Goal: Find contact information: Find contact information

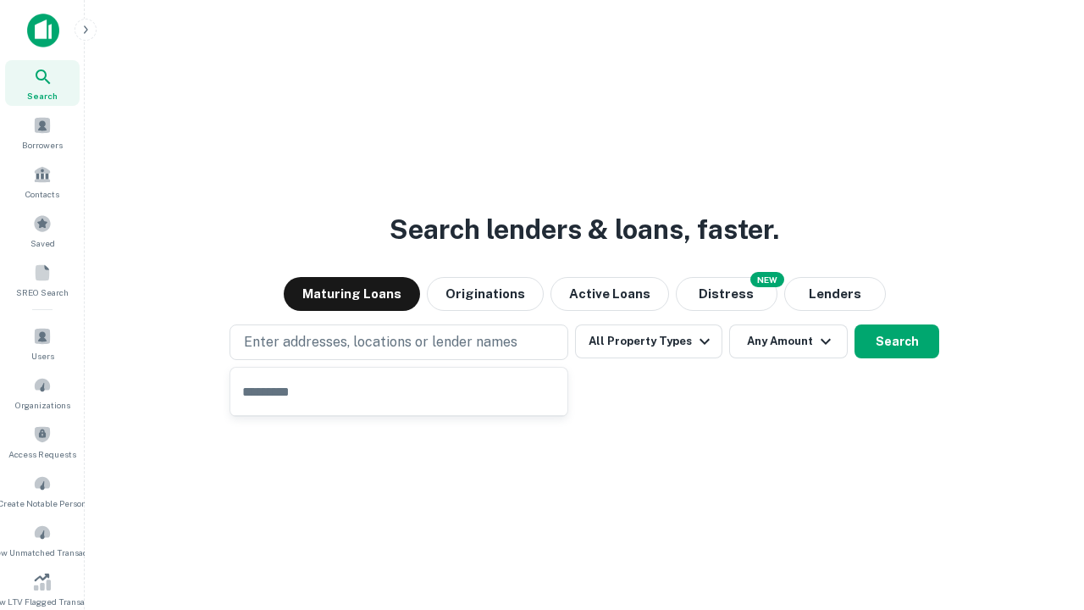
type input "**********"
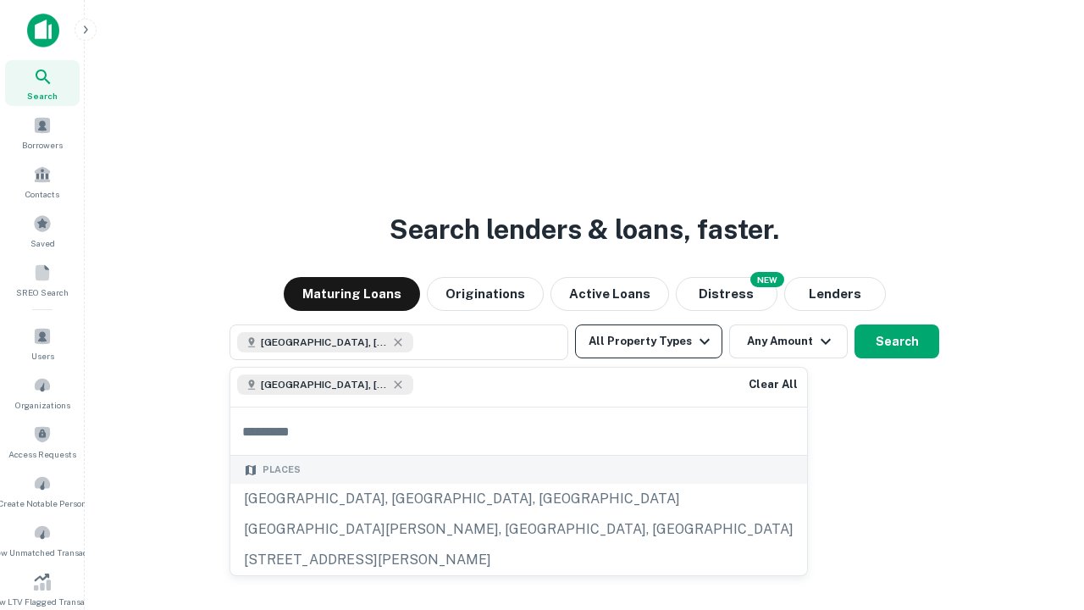
click at [649, 341] on button "All Property Types" at bounding box center [648, 341] width 147 height 34
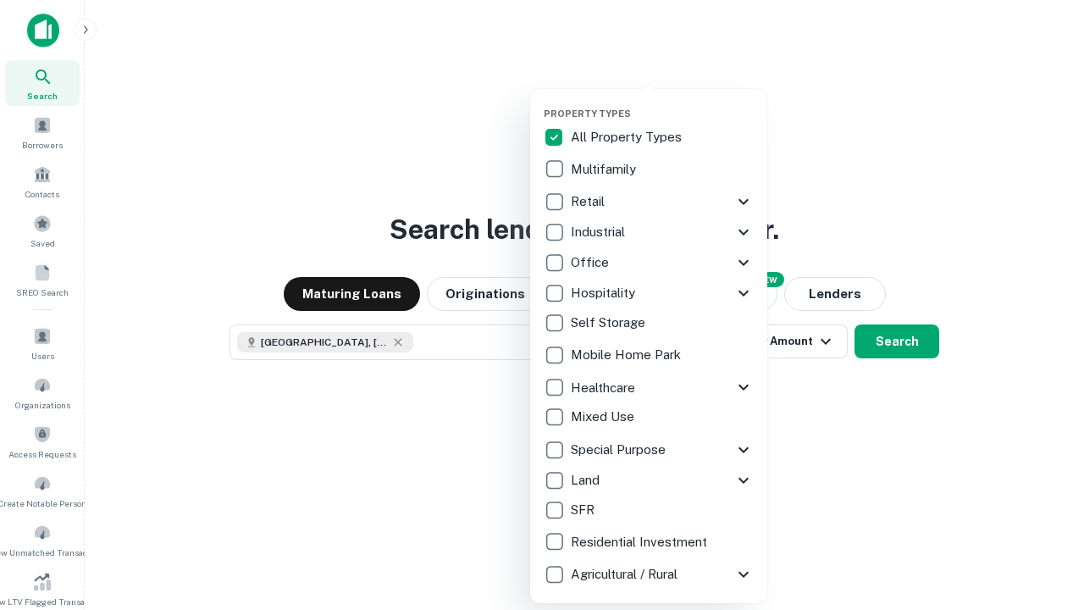
click at [662, 102] on button "button" at bounding box center [662, 102] width 237 height 1
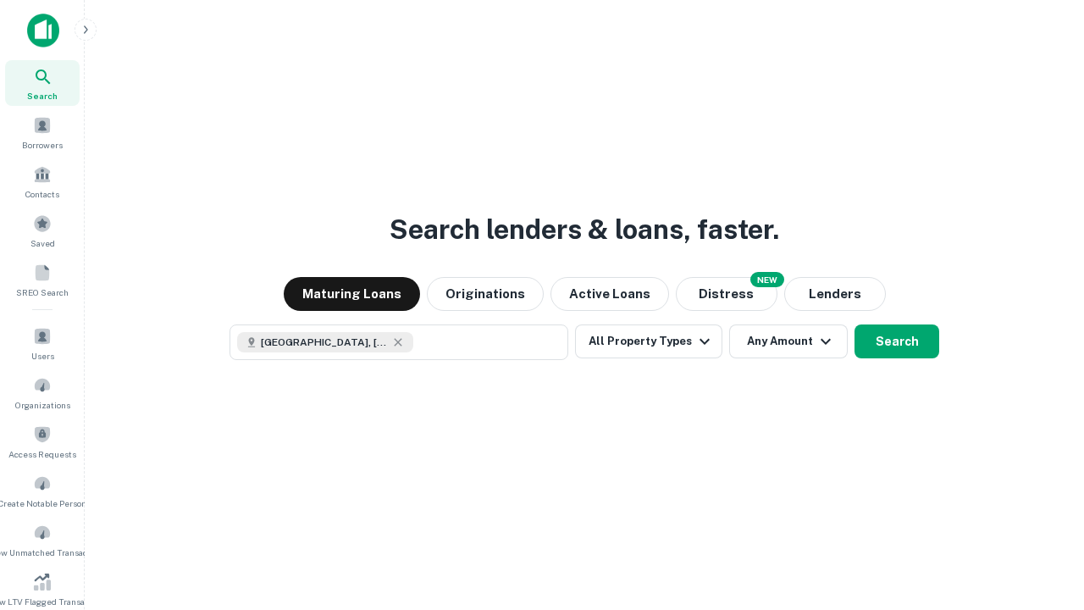
scroll to position [27, 0]
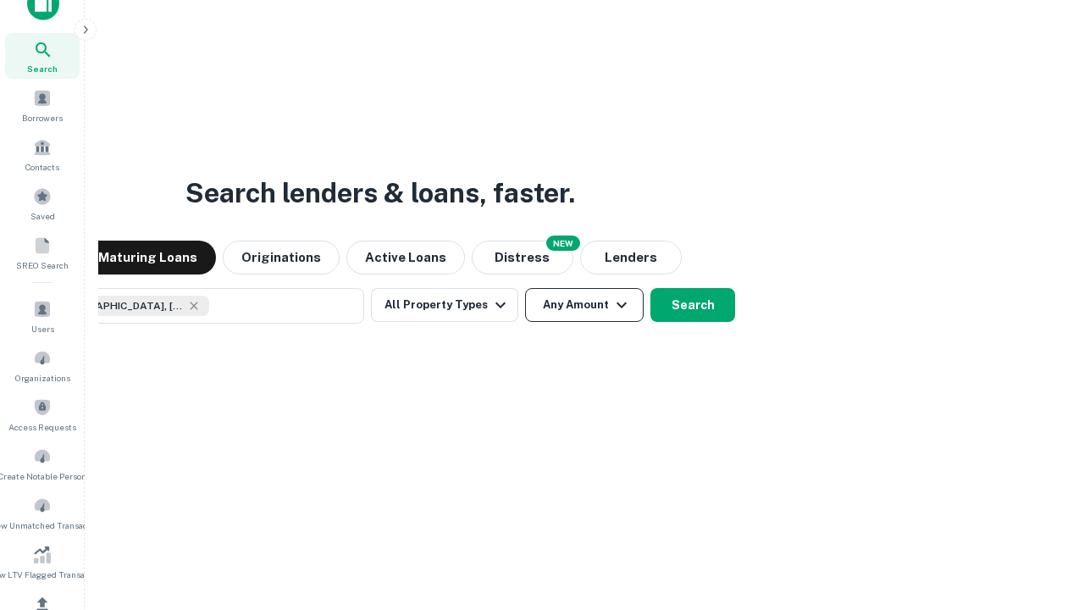
click at [525, 288] on button "Any Amount" at bounding box center [584, 305] width 119 height 34
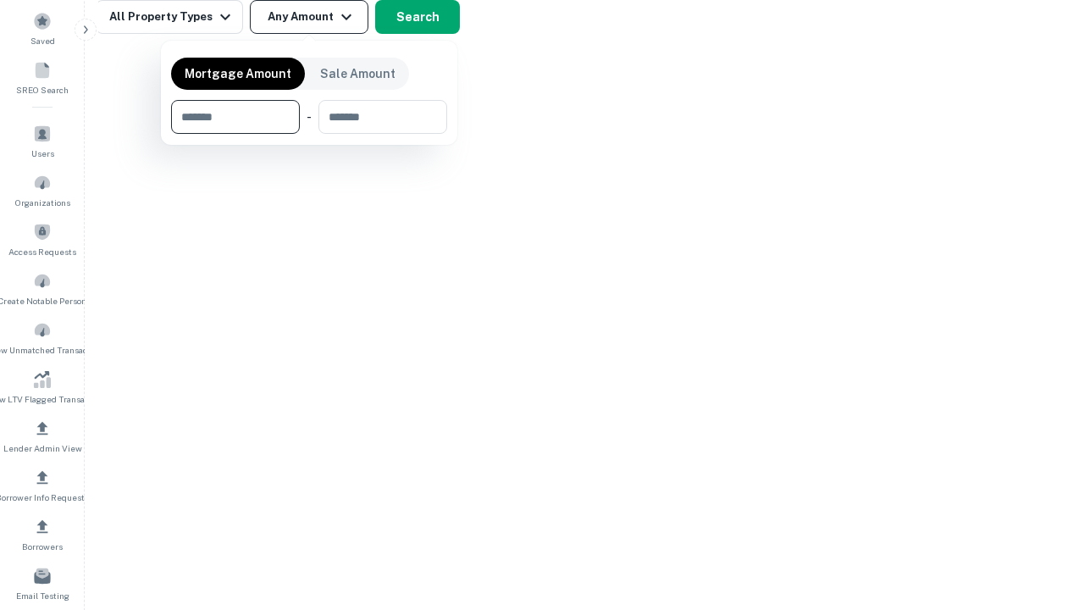
type input "*******"
click at [309, 134] on button "button" at bounding box center [309, 134] width 276 height 1
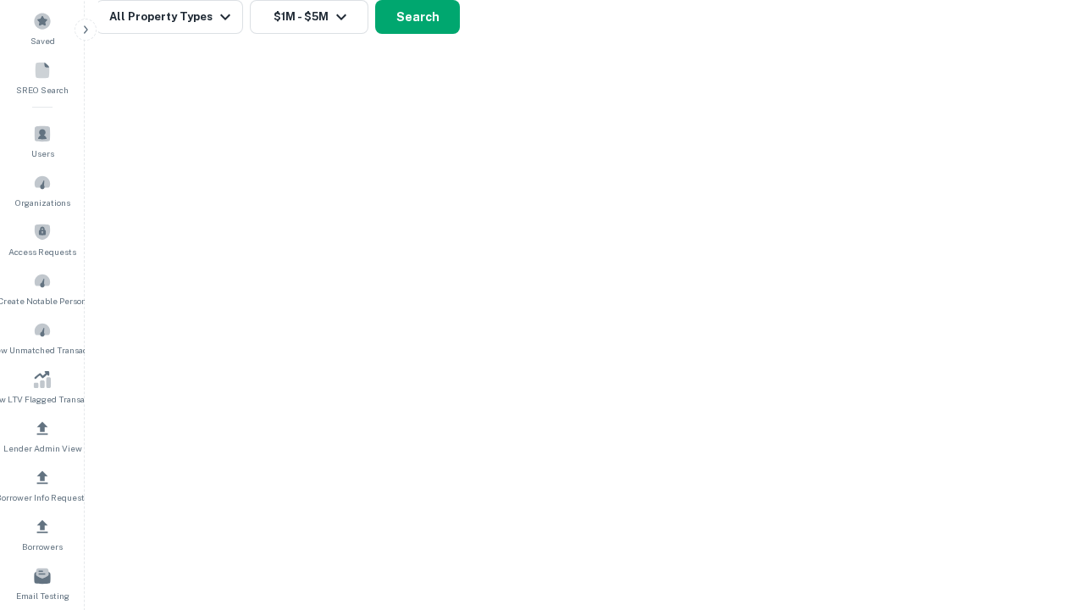
scroll to position [9, 313]
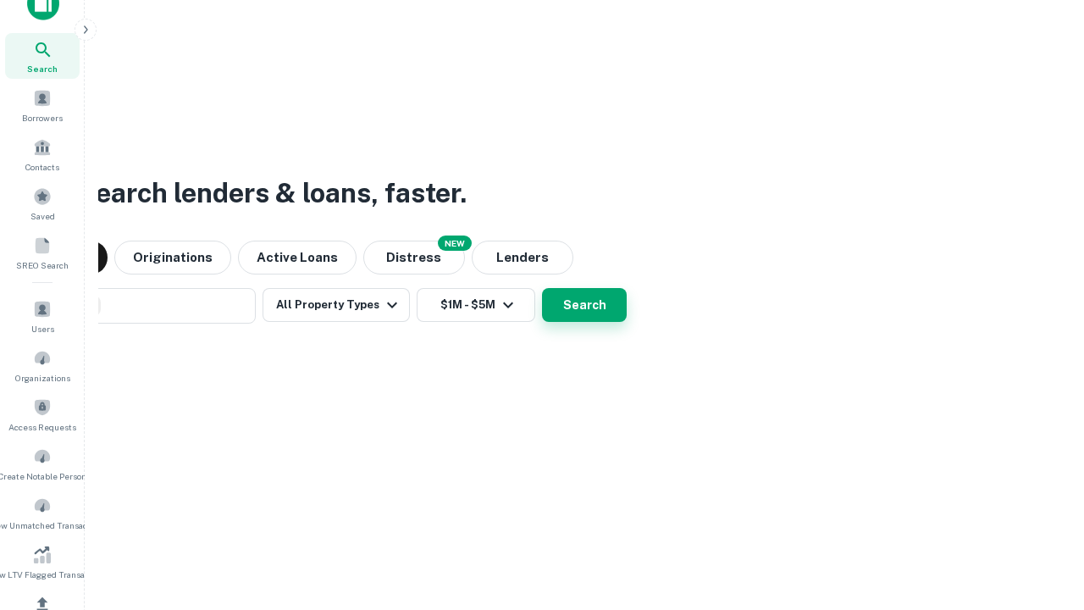
click at [585, 305] on button "Search" at bounding box center [584, 305] width 85 height 34
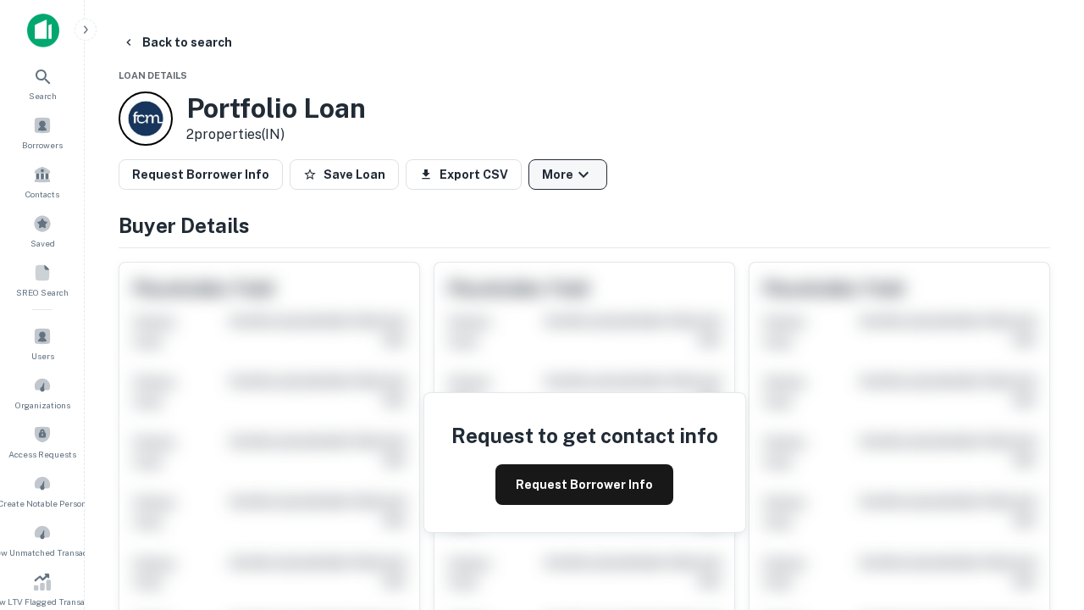
click at [568, 175] on button "More" at bounding box center [568, 174] width 79 height 30
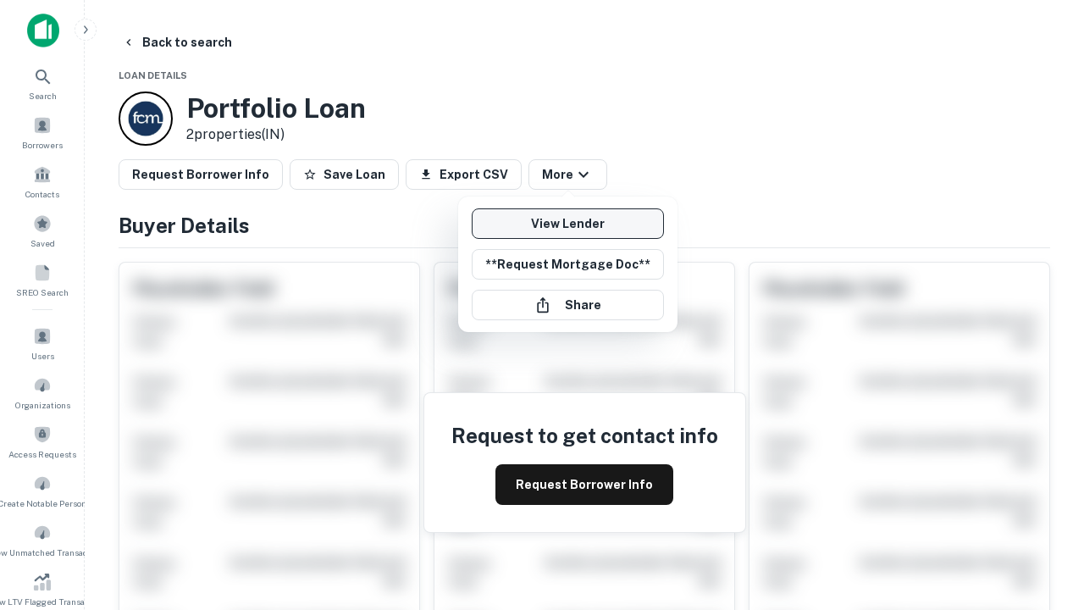
click at [568, 224] on link "View Lender" at bounding box center [568, 223] width 192 height 30
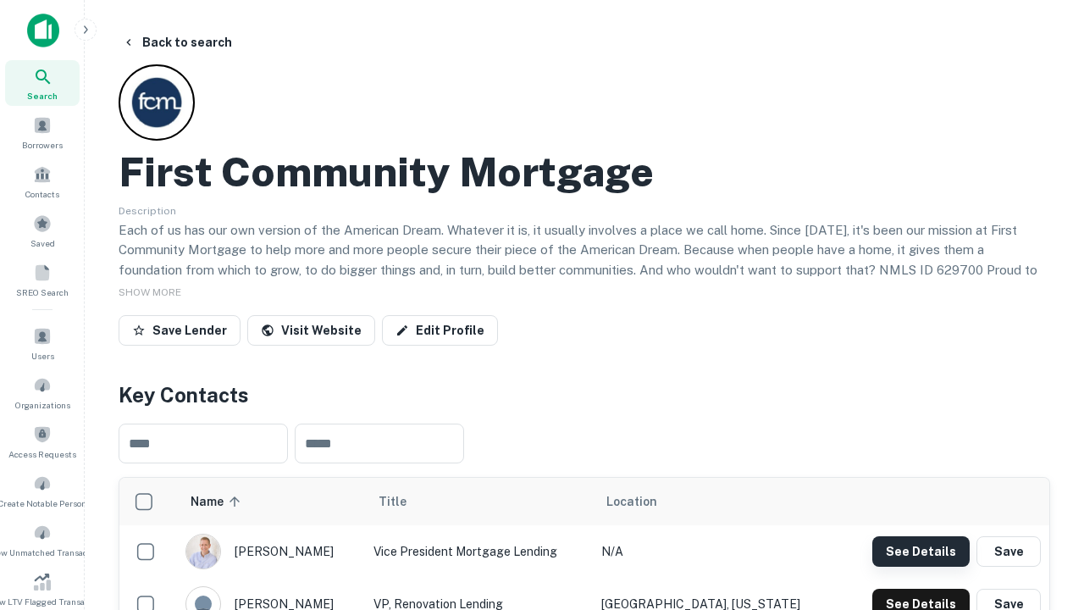
click at [921, 551] on button "See Details" at bounding box center [921, 551] width 97 height 30
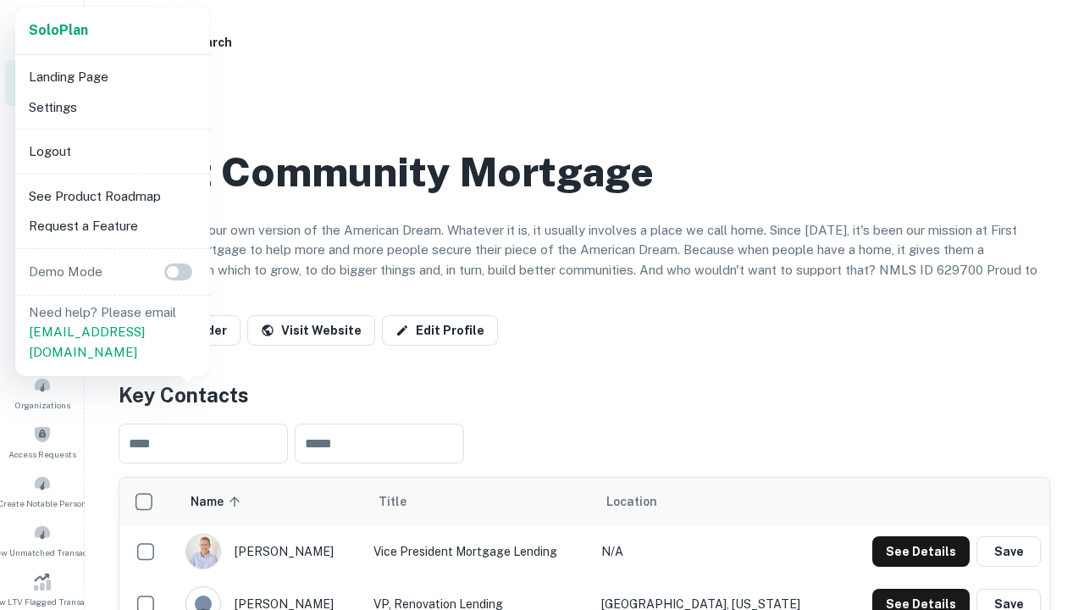
scroll to position [590, 0]
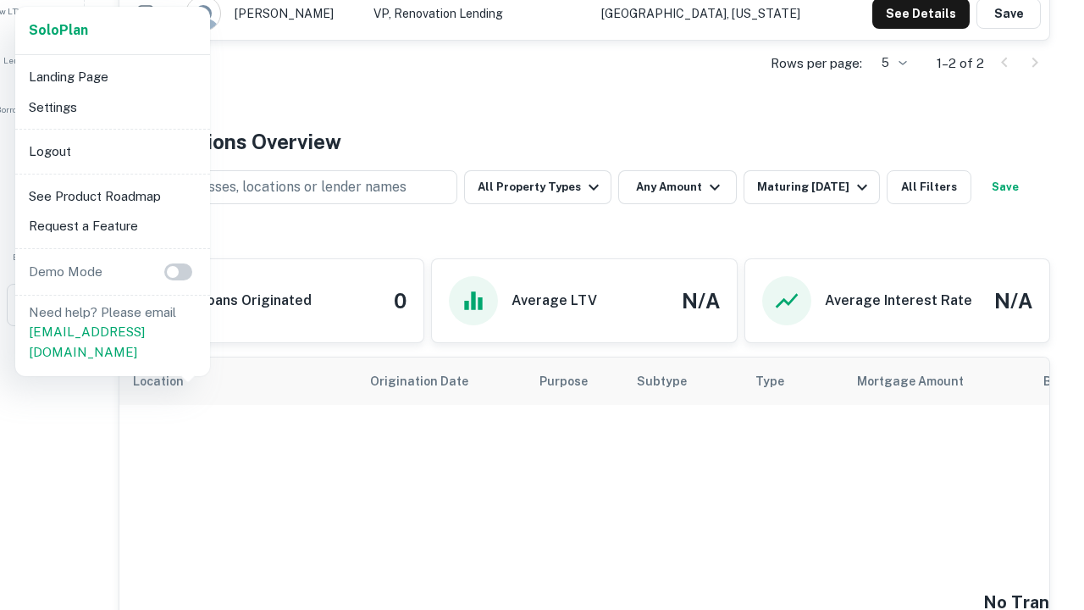
click at [112, 151] on li "Logout" at bounding box center [112, 151] width 181 height 30
